Goal: Task Accomplishment & Management: Complete application form

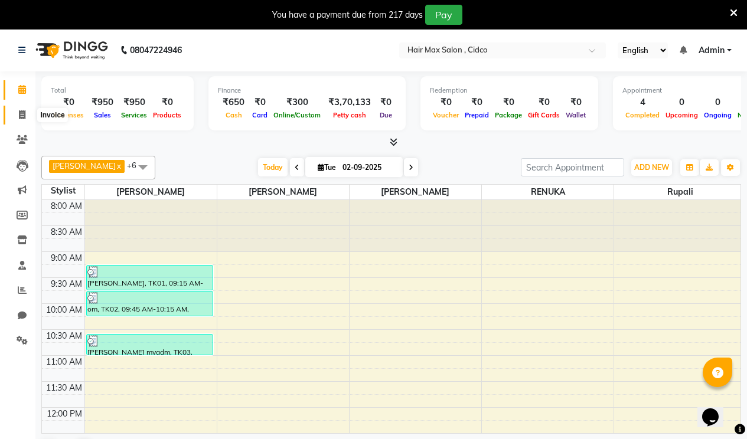
click at [21, 112] on icon at bounding box center [22, 114] width 6 height 9
select select "service"
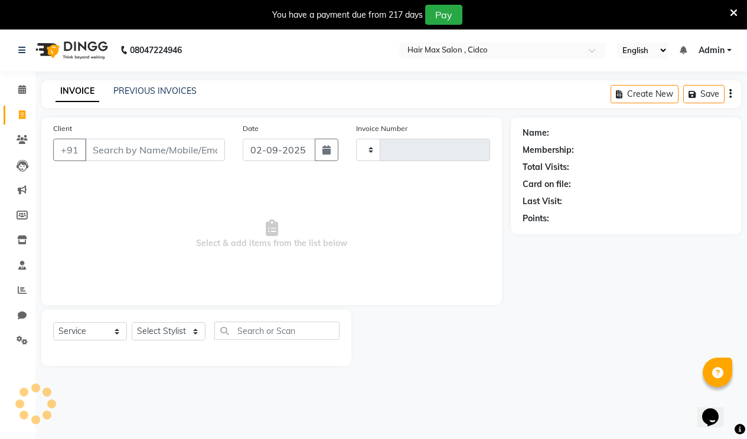
type input "1455"
select select "7580"
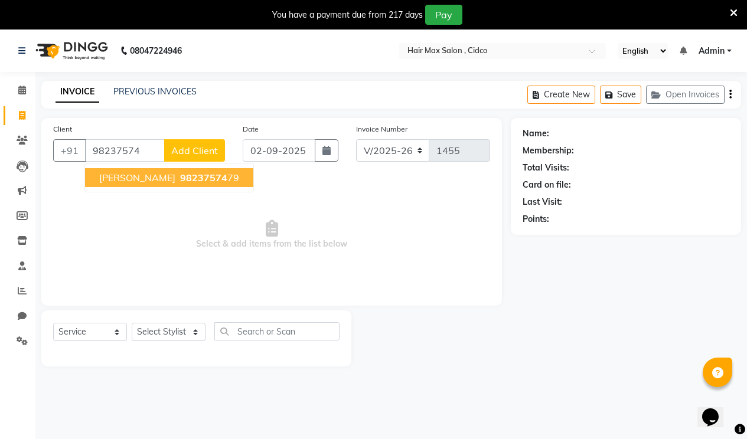
click at [180, 176] on span "98237574" at bounding box center [203, 178] width 47 height 12
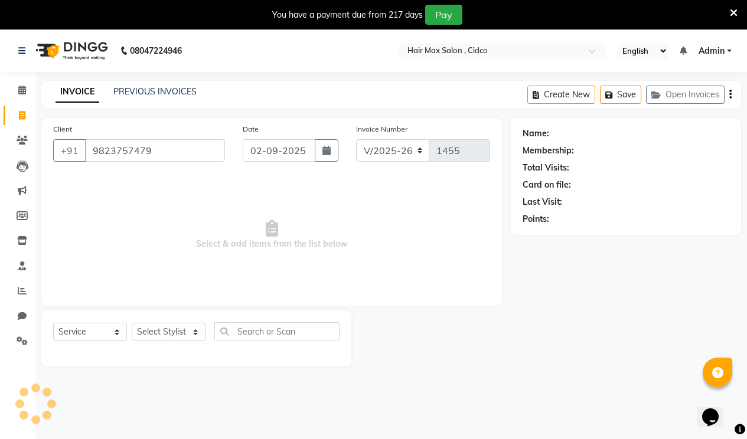
type input "9823757479"
select select "1: Object"
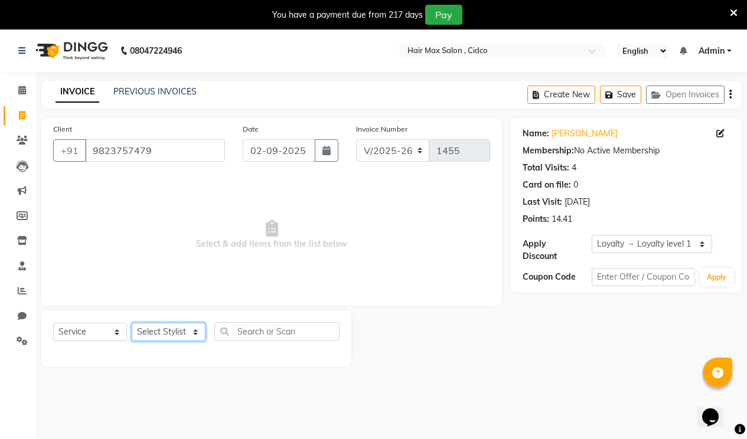
click at [175, 330] on select "Select Stylist [PERSON_NAME] [PERSON_NAME] RENUKA [PERSON_NAME] [PERSON_NAME]" at bounding box center [169, 332] width 74 height 18
select select "69941"
click at [132, 323] on select "Select Stylist [PERSON_NAME] [PERSON_NAME] RENUKA [PERSON_NAME] [PERSON_NAME]" at bounding box center [169, 332] width 74 height 18
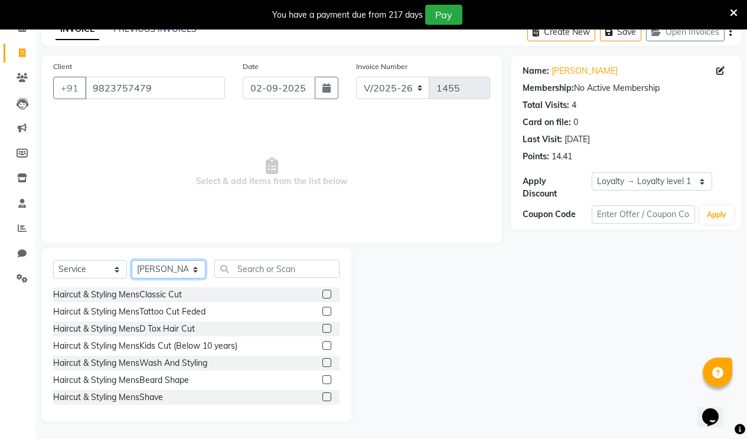
scroll to position [63, 0]
click at [323, 396] on label at bounding box center [327, 396] width 9 height 9
click at [323, 396] on input "checkbox" at bounding box center [327, 397] width 8 height 8
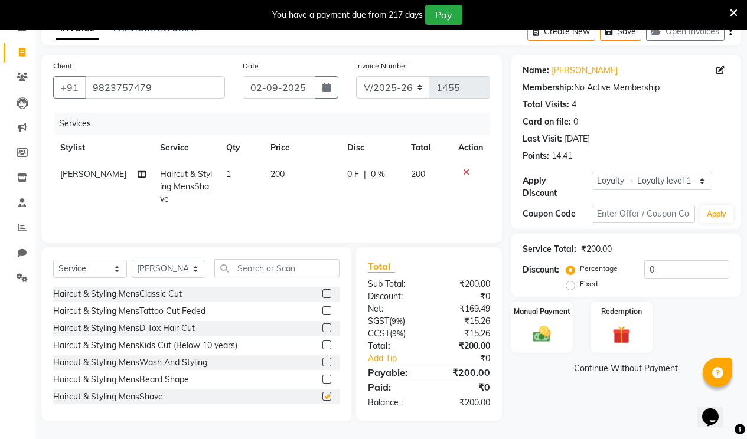
checkbox input "false"
click at [536, 305] on label "Manual Payment" at bounding box center [542, 310] width 59 height 11
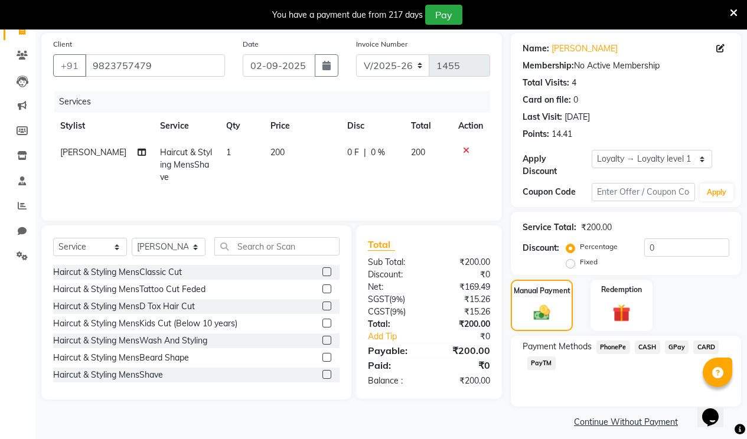
drag, startPoint x: 620, startPoint y: 338, endPoint x: 626, endPoint y: 347, distance: 10.3
click at [621, 341] on span "PhonePe" at bounding box center [614, 348] width 34 height 14
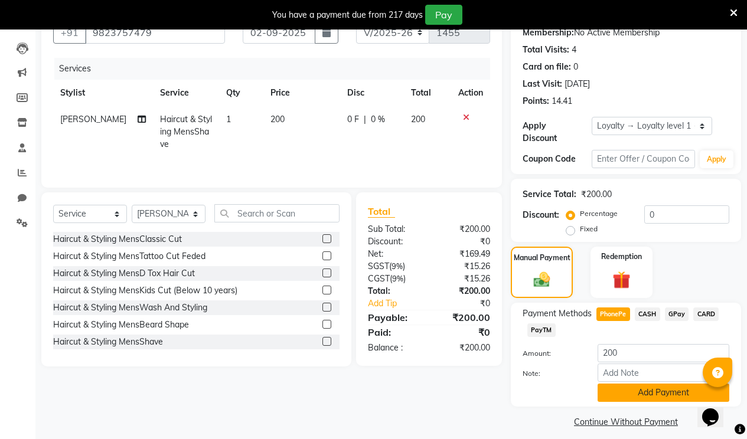
click at [642, 391] on button "Add Payment" at bounding box center [664, 393] width 132 height 18
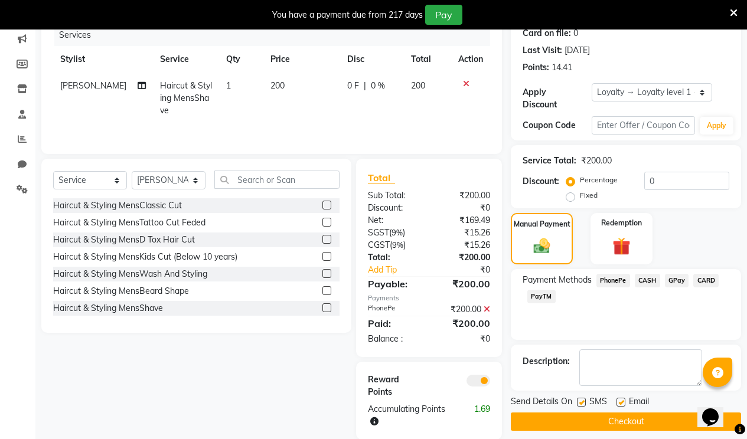
scroll to position [170, 0]
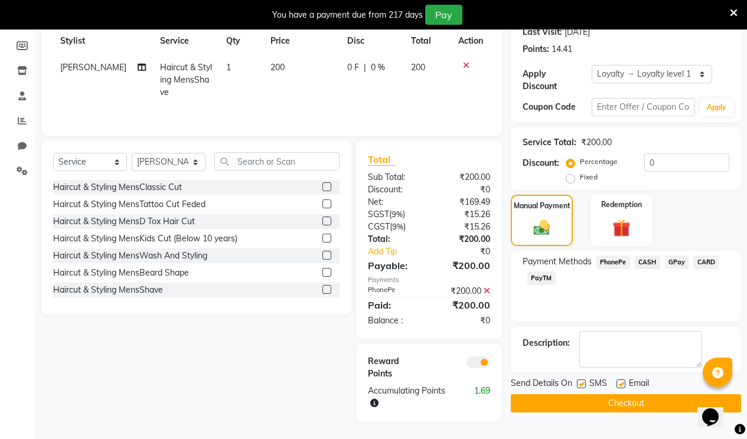
click at [620, 380] on label at bounding box center [621, 384] width 9 height 9
click at [620, 381] on input "checkbox" at bounding box center [621, 385] width 8 height 8
checkbox input "false"
click at [626, 395] on button "Checkout" at bounding box center [626, 404] width 230 height 18
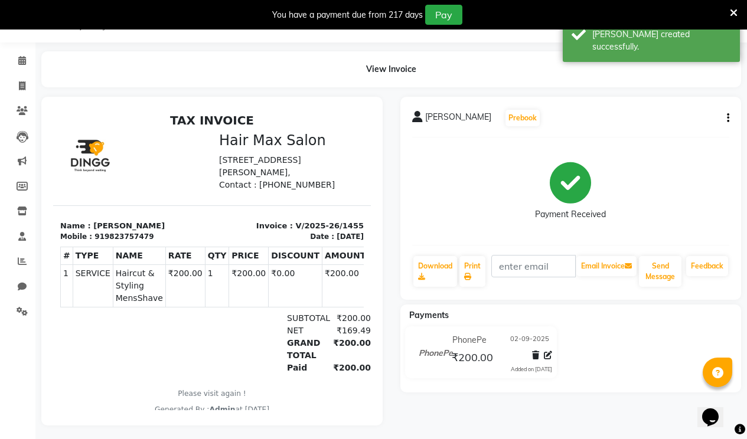
select select "7580"
select select "service"
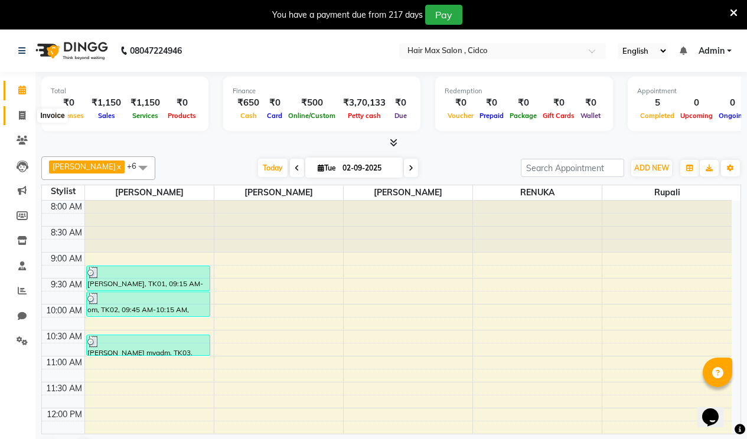
click at [28, 111] on span at bounding box center [22, 116] width 21 height 14
select select "7580"
select select "service"
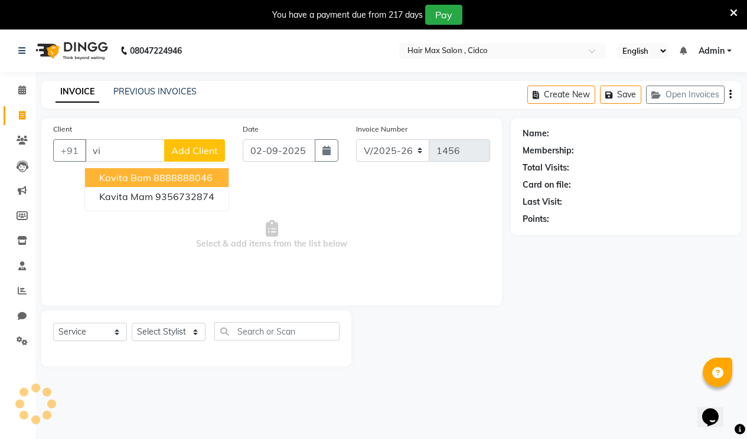
type input "v"
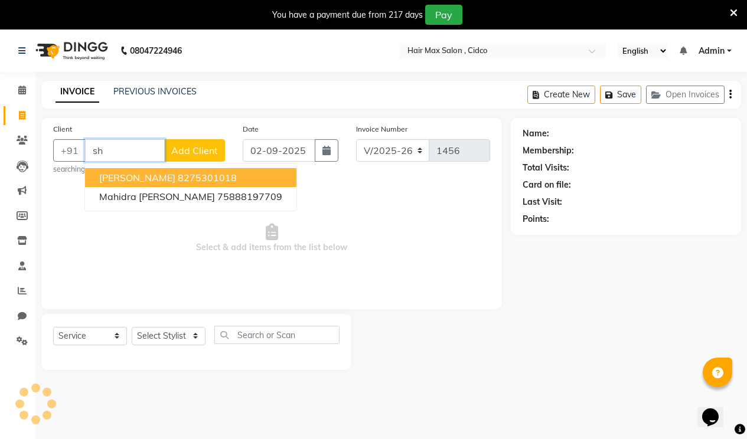
type input "s"
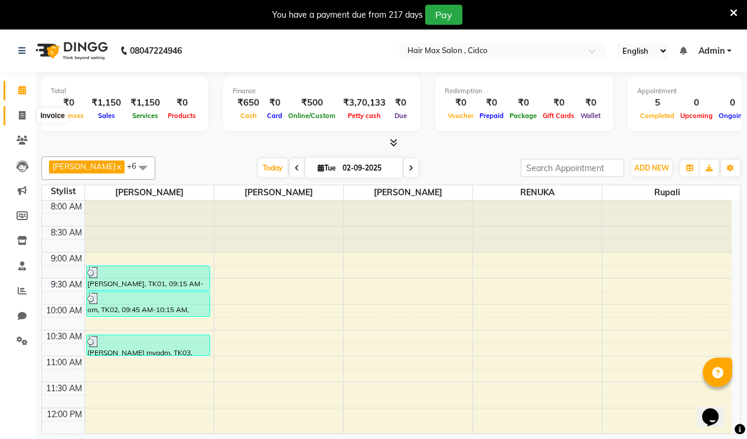
click at [25, 121] on span at bounding box center [22, 116] width 21 height 14
select select "7580"
select select "service"
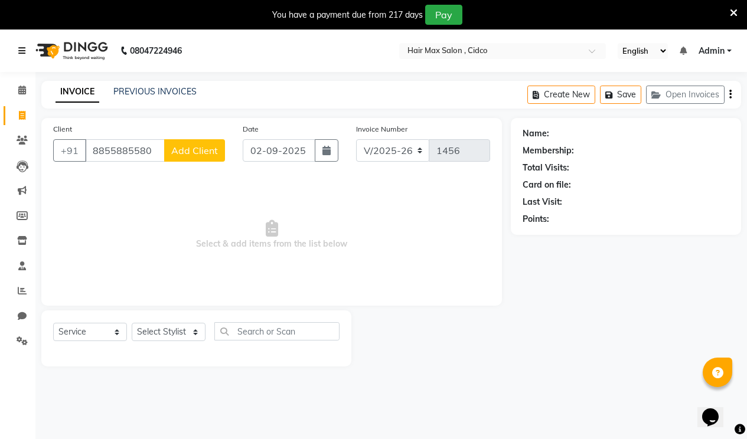
type input "8855885580"
click at [29, 43] on link at bounding box center [24, 50] width 12 height 33
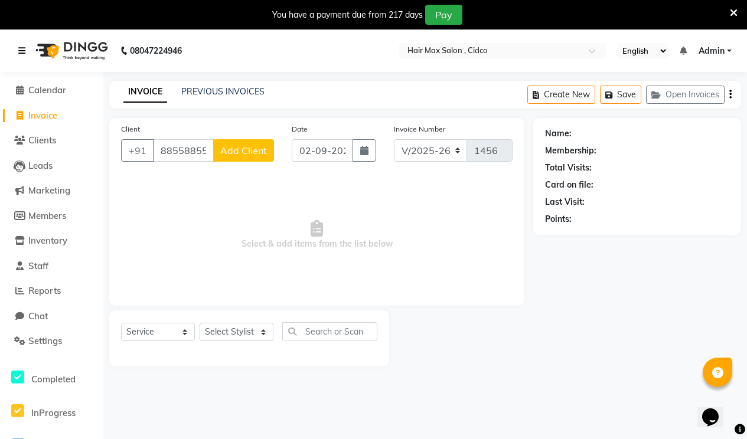
drag, startPoint x: 15, startPoint y: 48, endPoint x: 24, endPoint y: 51, distance: 9.5
click at [18, 48] on div "08047224946" at bounding box center [99, 50] width 181 height 33
click at [24, 47] on icon at bounding box center [21, 51] width 7 height 8
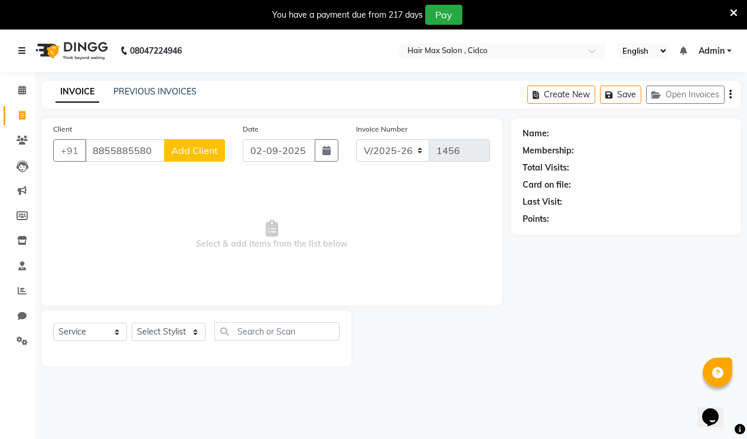
click at [21, 51] on icon at bounding box center [21, 51] width 7 height 8
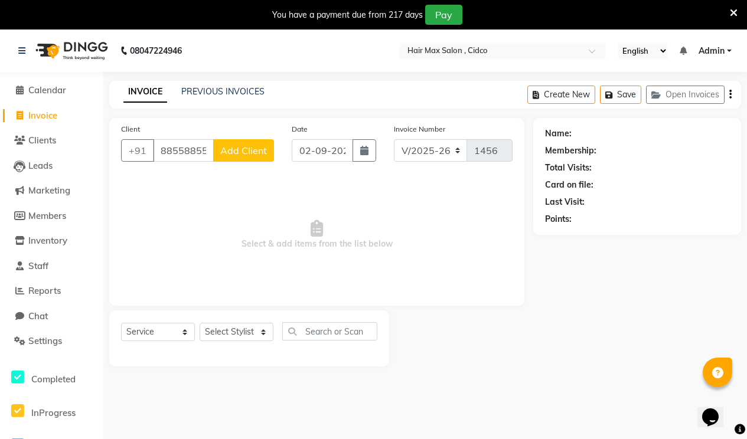
click at [50, 98] on li "Calendar" at bounding box center [51, 90] width 103 height 25
click at [51, 95] on link "Calendar" at bounding box center [51, 91] width 97 height 14
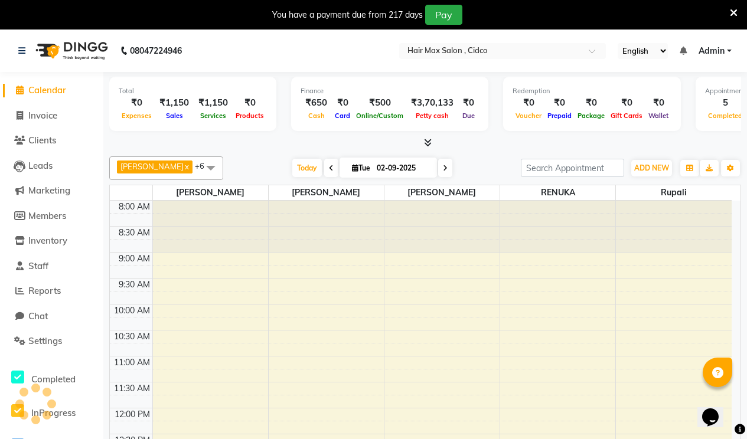
scroll to position [361, 0]
